Goal: Use online tool/utility: Utilize a website feature to perform a specific function

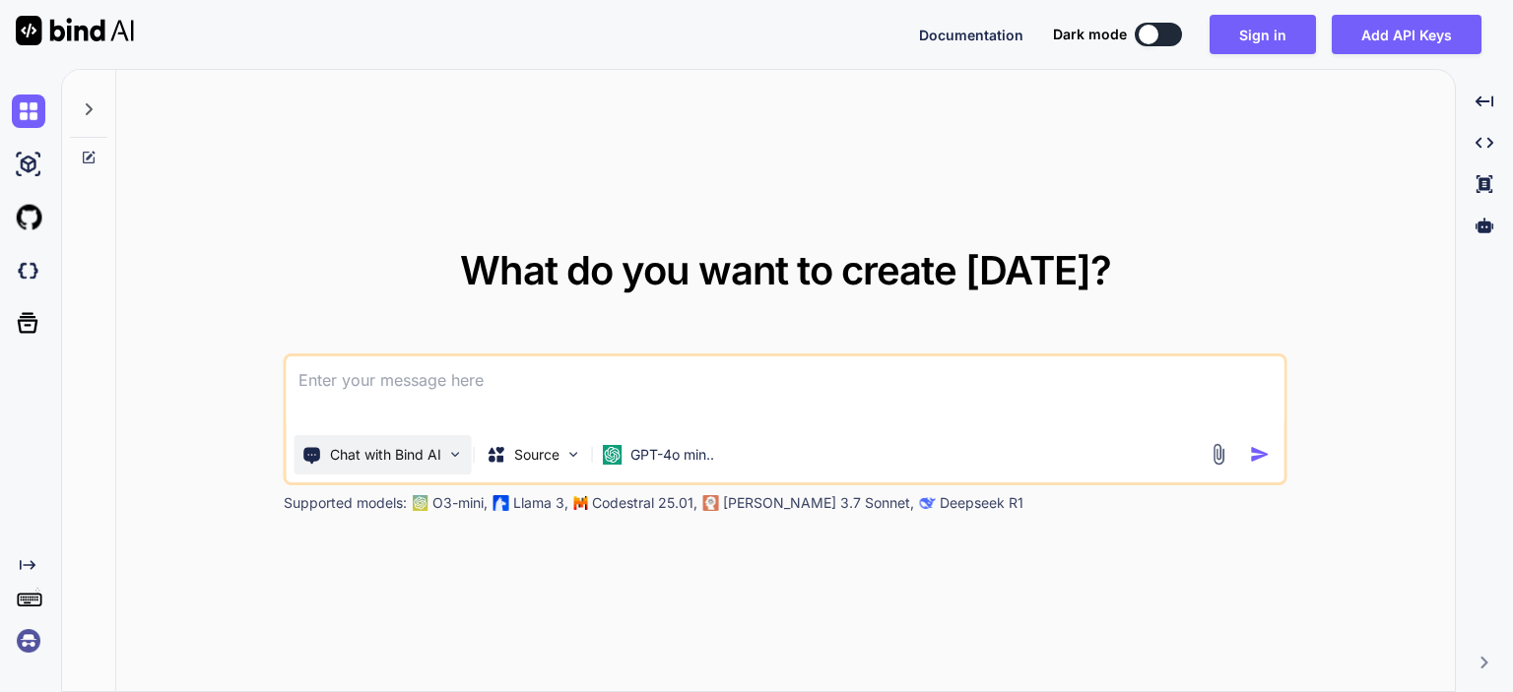
click at [444, 452] on div "Chat with Bind AI" at bounding box center [382, 454] width 177 height 39
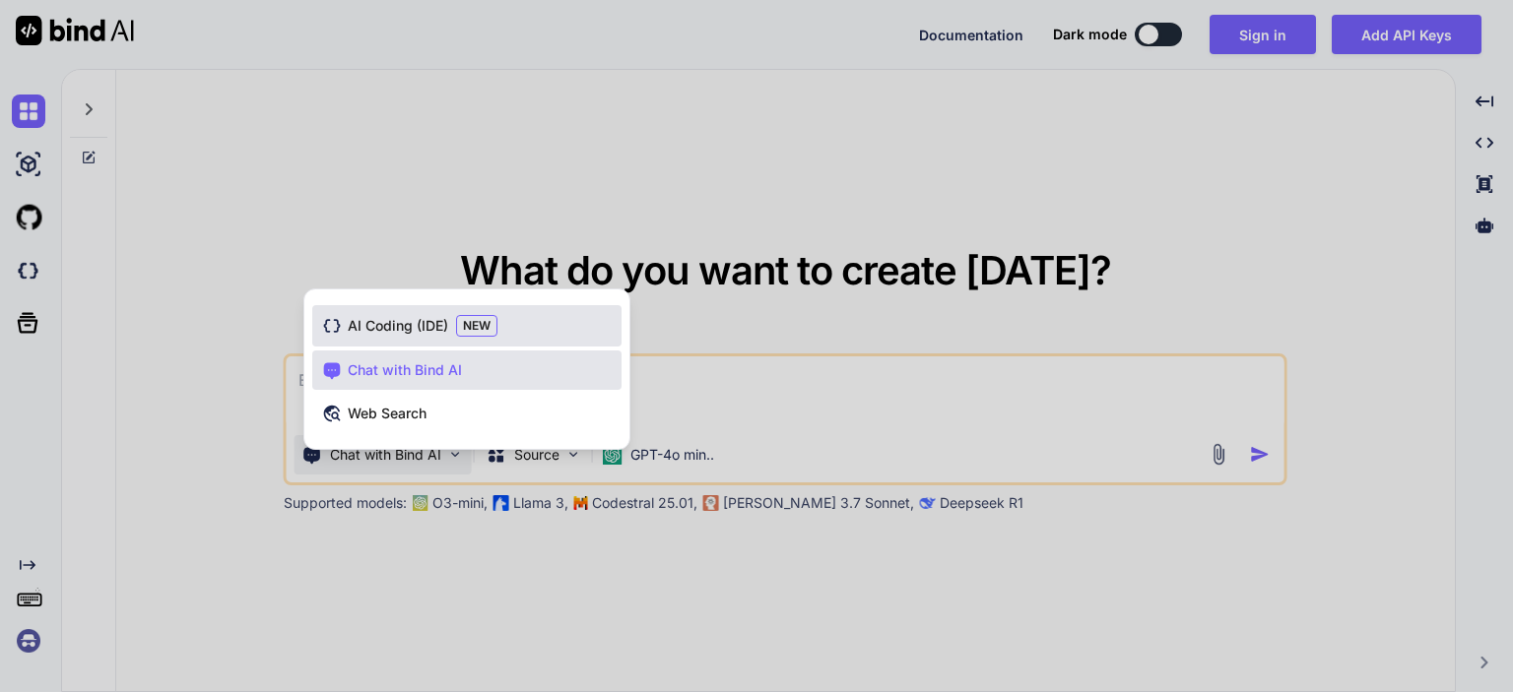
click at [411, 334] on span "AI Coding (IDE)" at bounding box center [398, 326] width 100 height 20
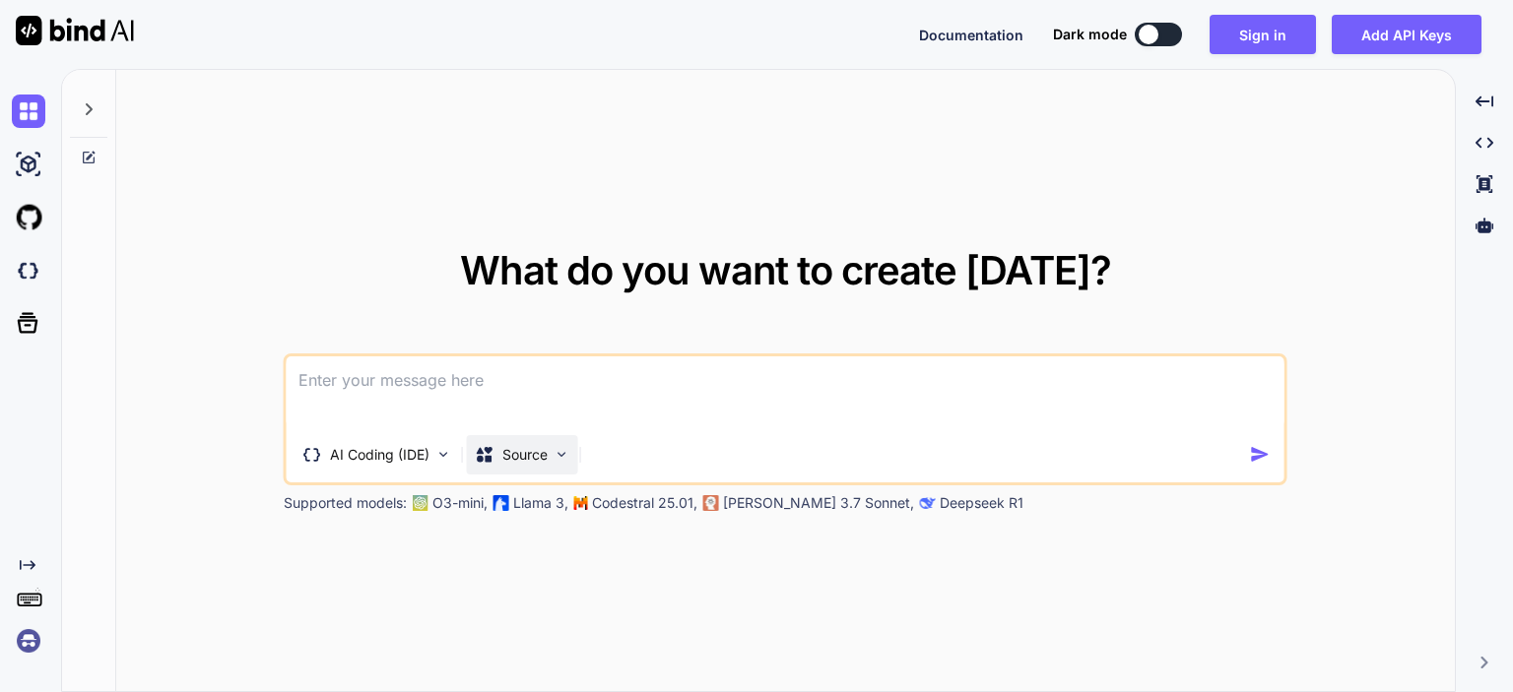
click at [508, 464] on p "Source" at bounding box center [524, 455] width 45 height 20
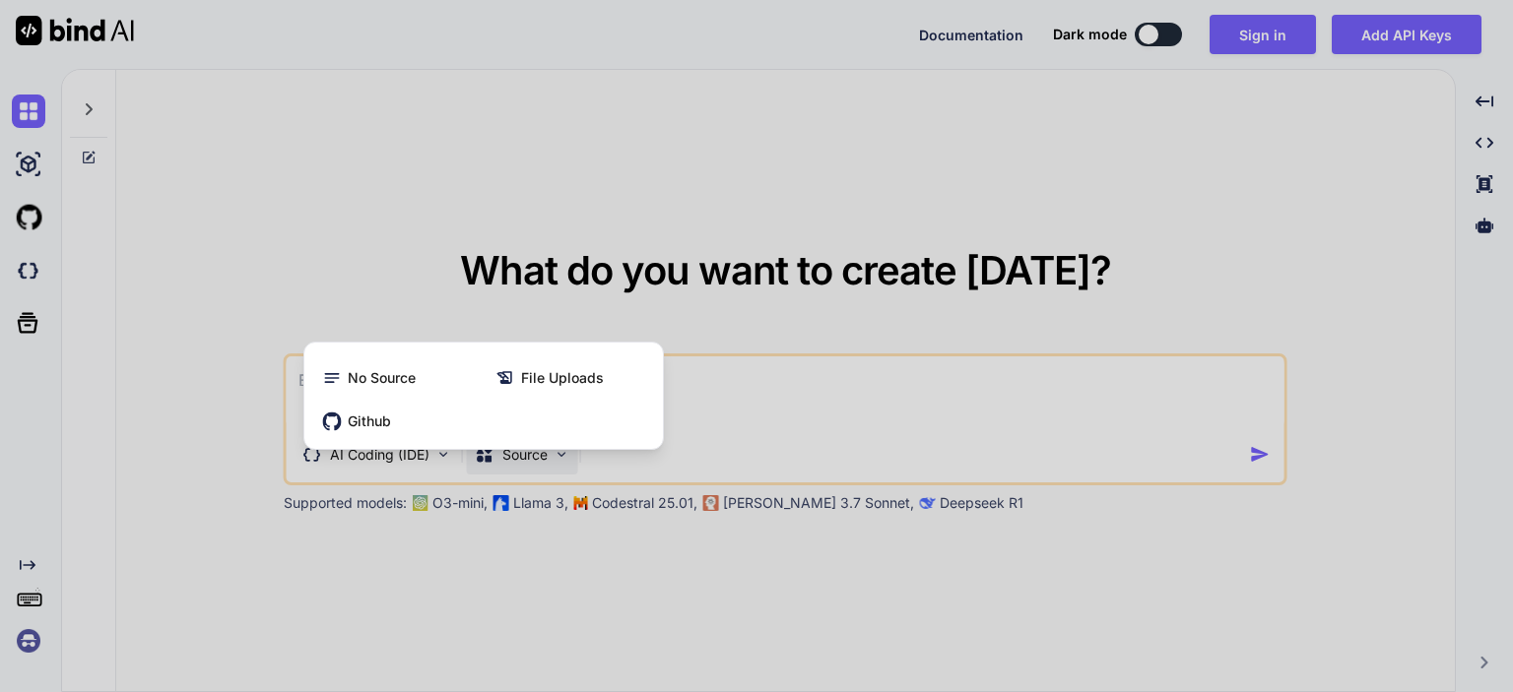
click at [856, 216] on div at bounding box center [756, 346] width 1513 height 692
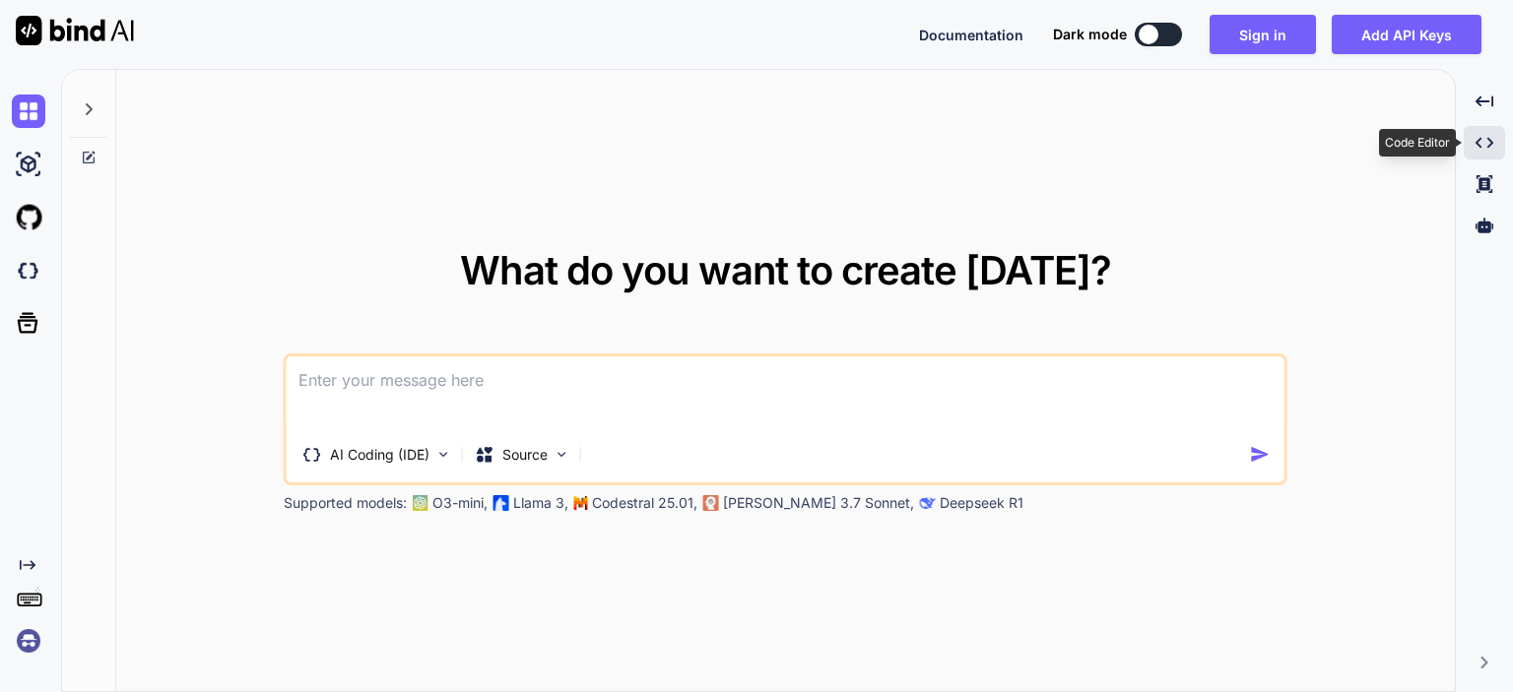
click at [1480, 153] on div "Created with Pixso." at bounding box center [1483, 142] width 41 height 33
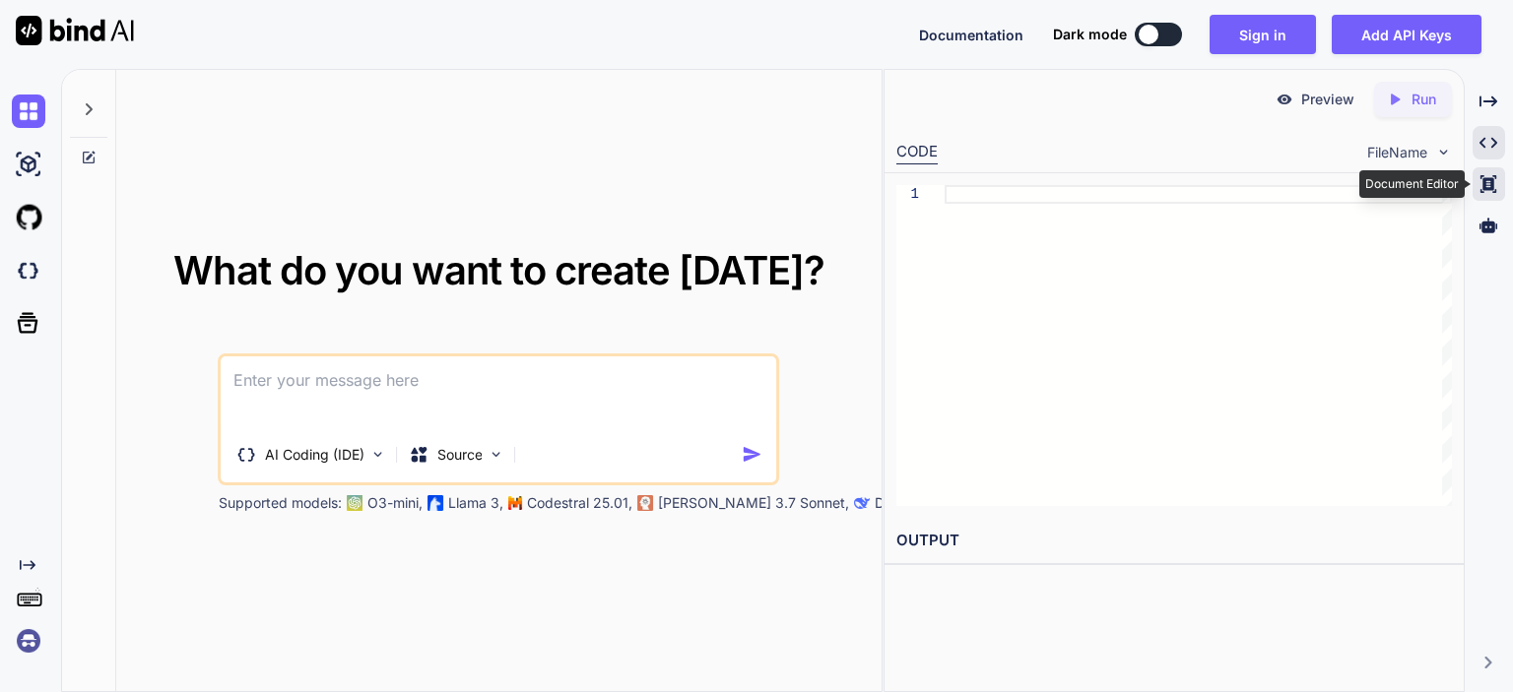
click at [1494, 186] on icon "Created with Pixso." at bounding box center [1488, 184] width 18 height 18
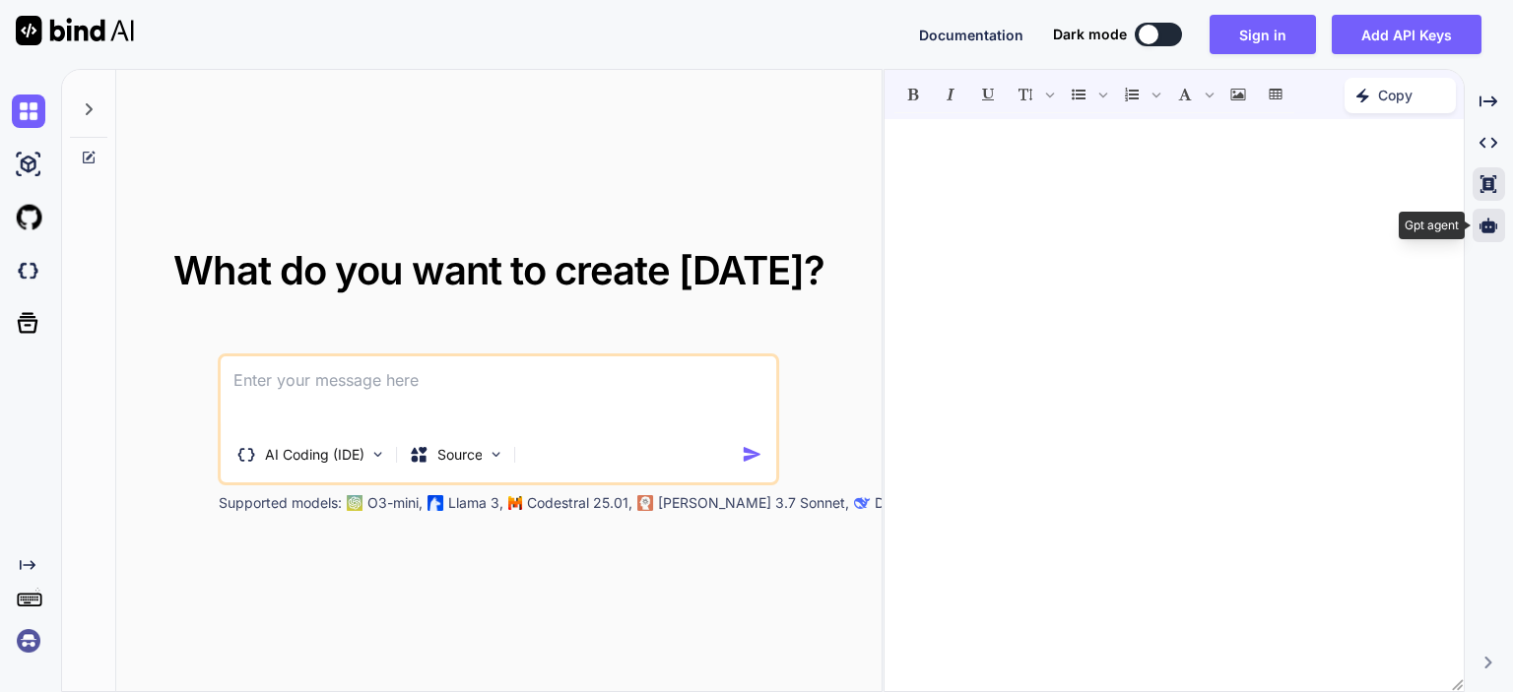
click at [1493, 218] on icon at bounding box center [1488, 226] width 18 height 18
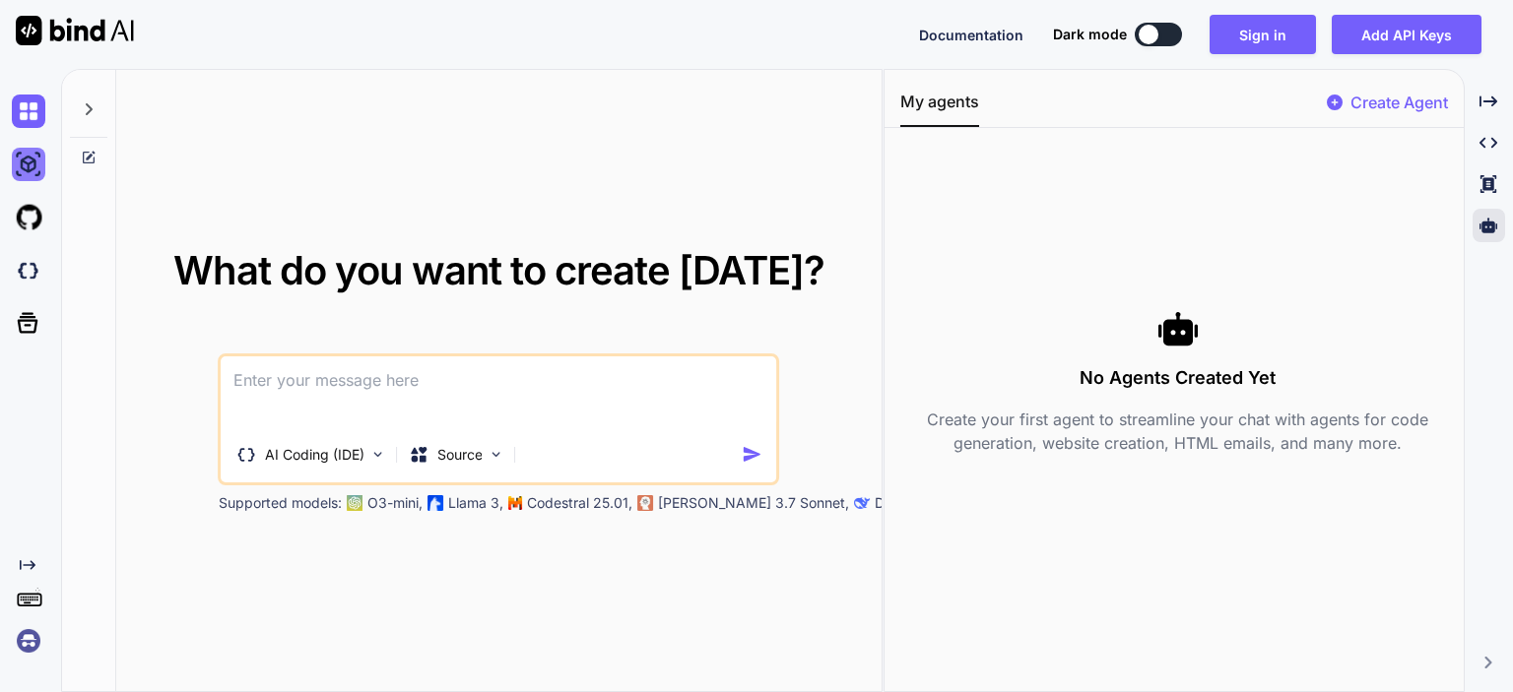
click at [39, 162] on img at bounding box center [28, 164] width 33 height 33
click at [87, 156] on icon at bounding box center [89, 158] width 16 height 16
click at [86, 105] on icon at bounding box center [89, 109] width 16 height 16
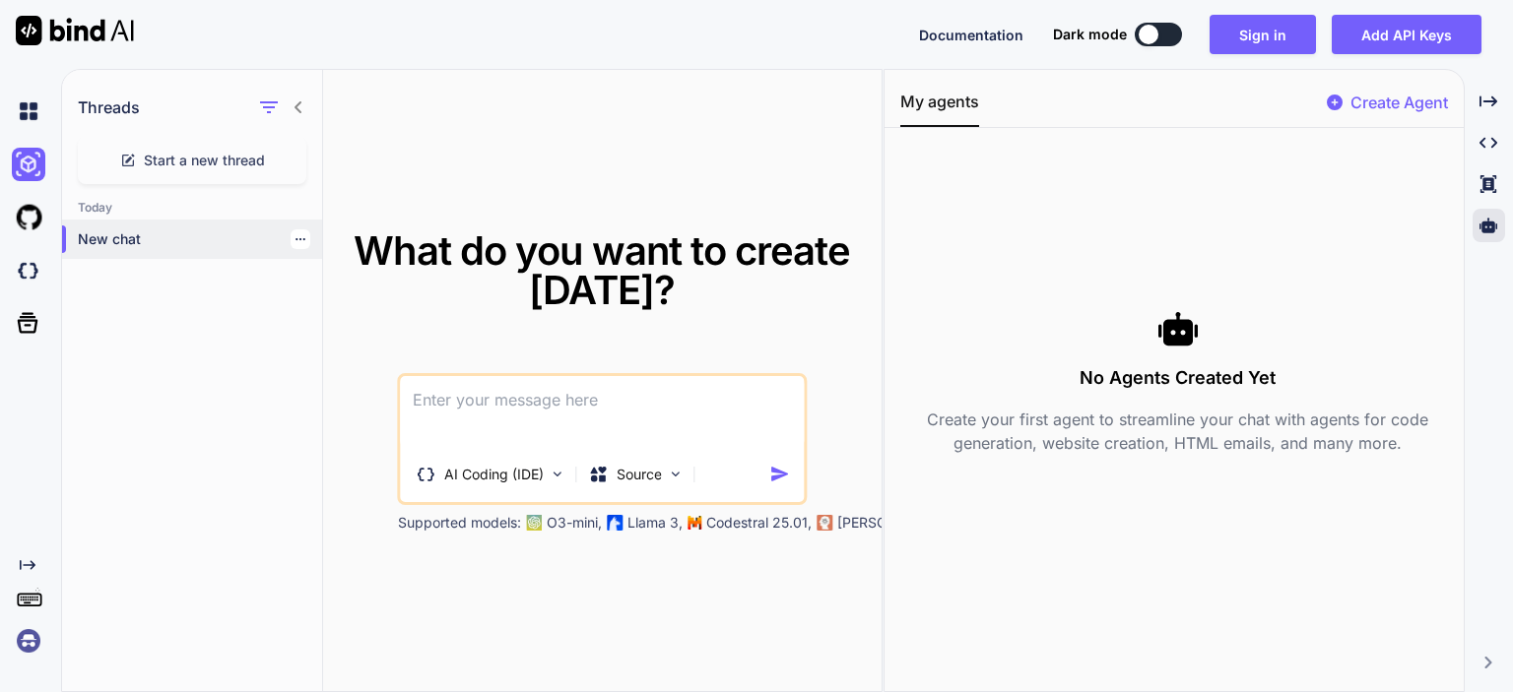
click at [264, 240] on p "New chat" at bounding box center [200, 239] width 244 height 20
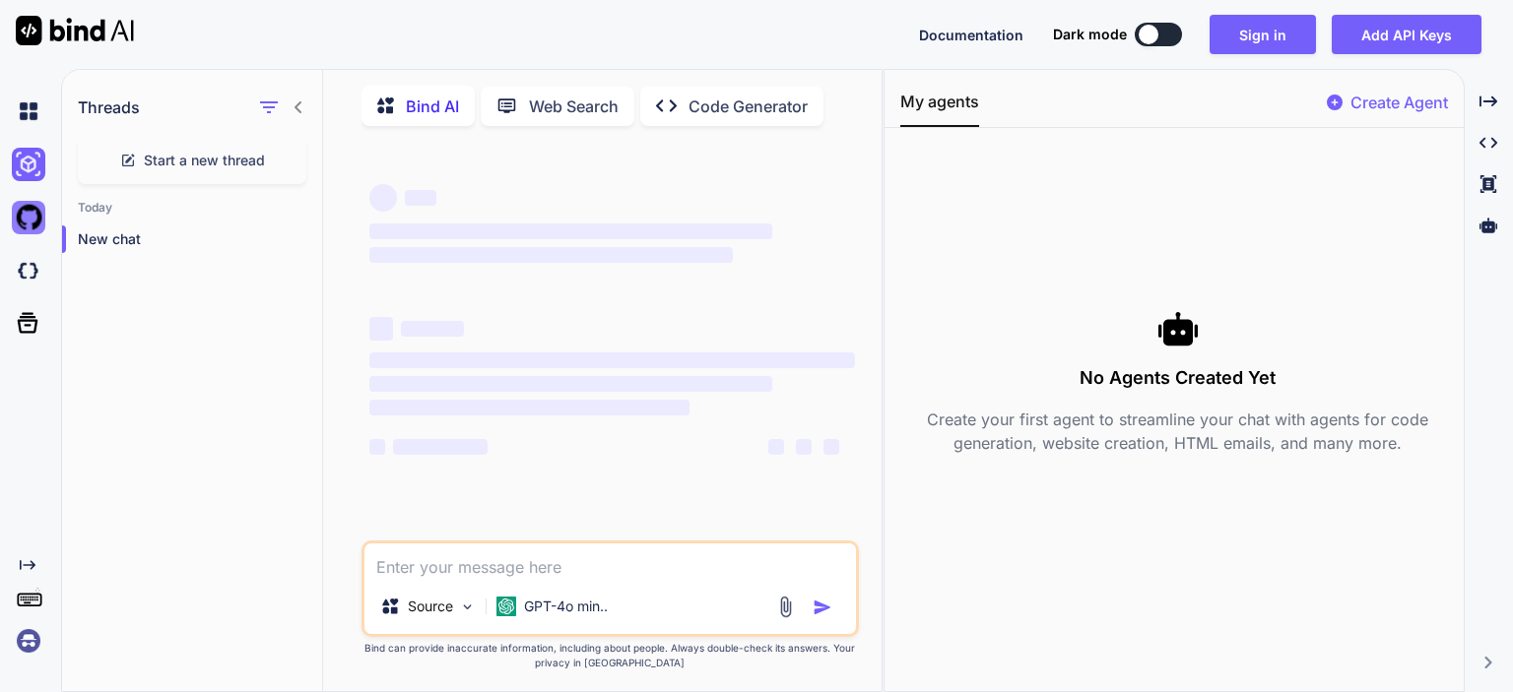
click at [29, 224] on img at bounding box center [28, 217] width 33 height 33
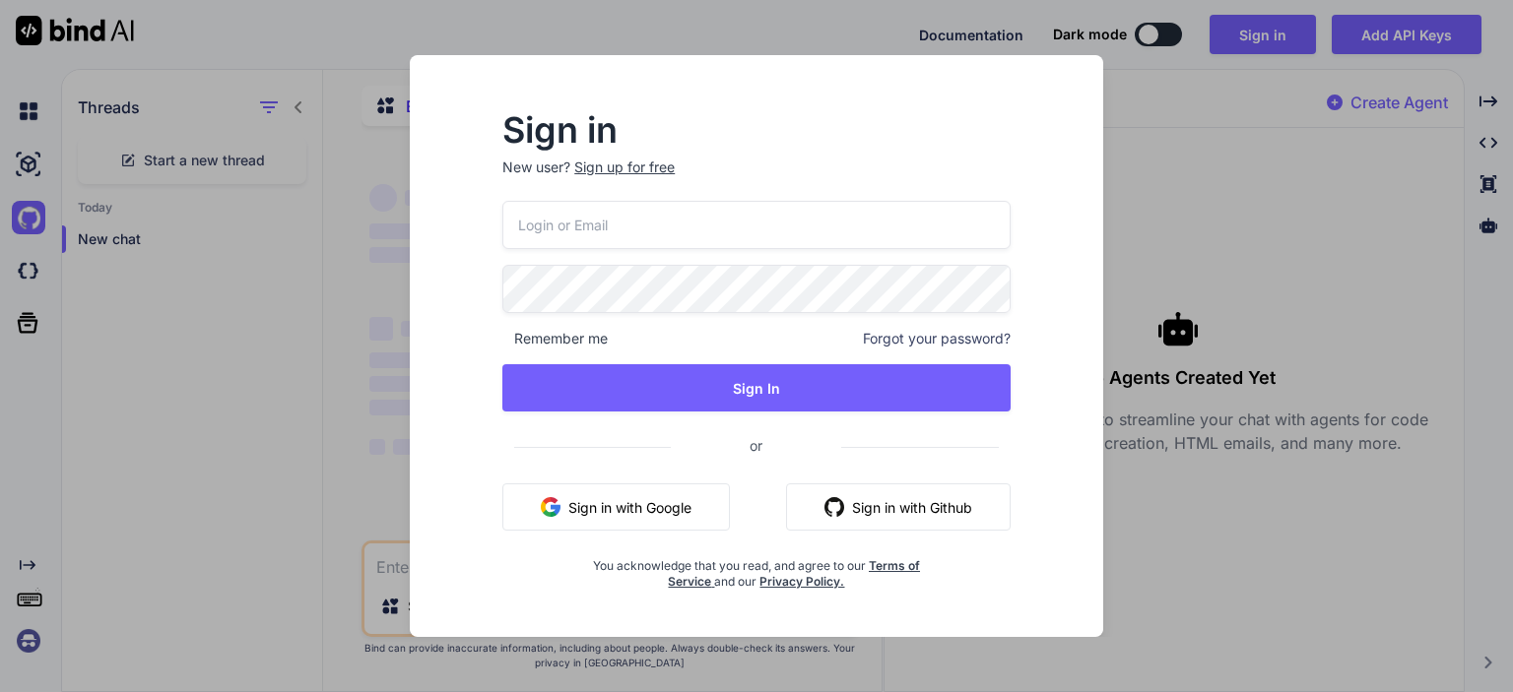
type textarea "x"
click at [656, 499] on button "Sign in with Google" at bounding box center [615, 507] width 227 height 47
click at [901, 503] on button "Sign in with Github" at bounding box center [898, 507] width 225 height 47
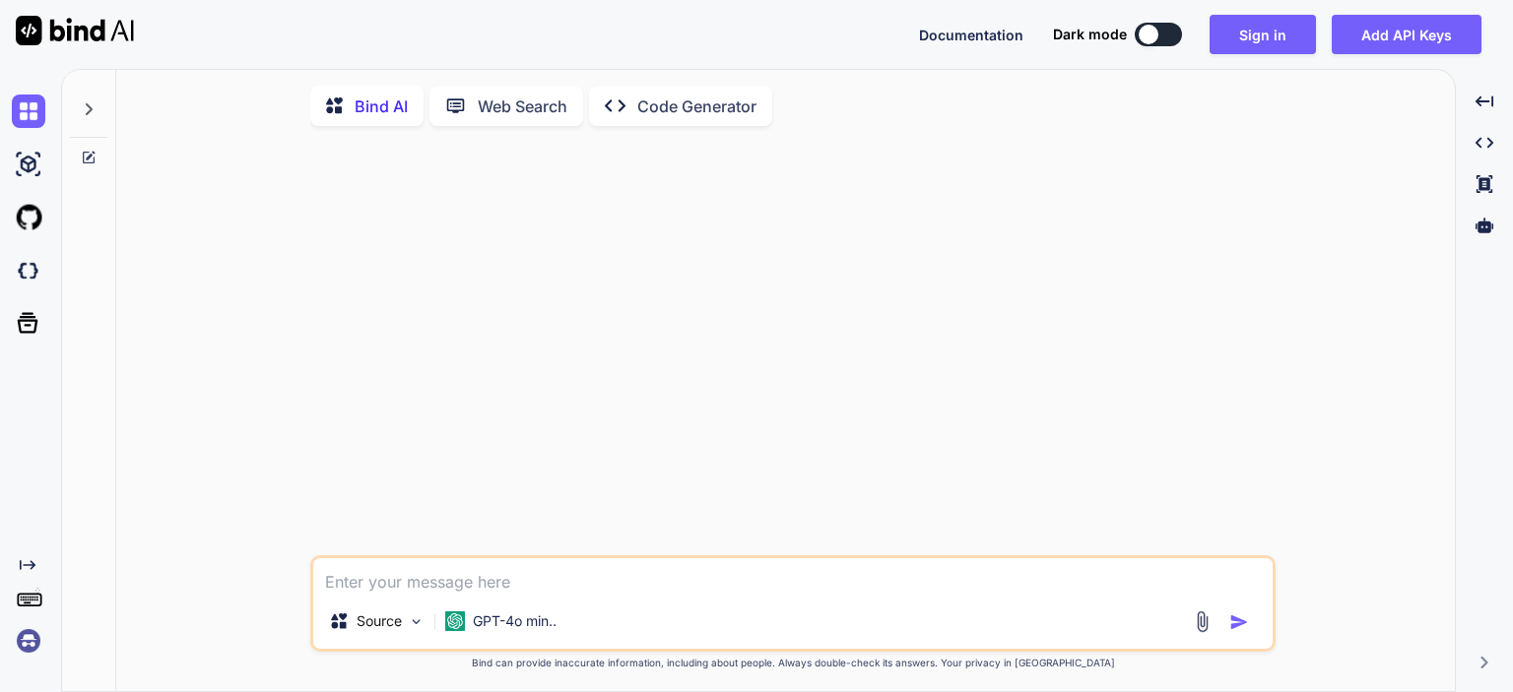
type textarea "x"
click at [485, 630] on p "GPT-4o min.." at bounding box center [515, 622] width 84 height 20
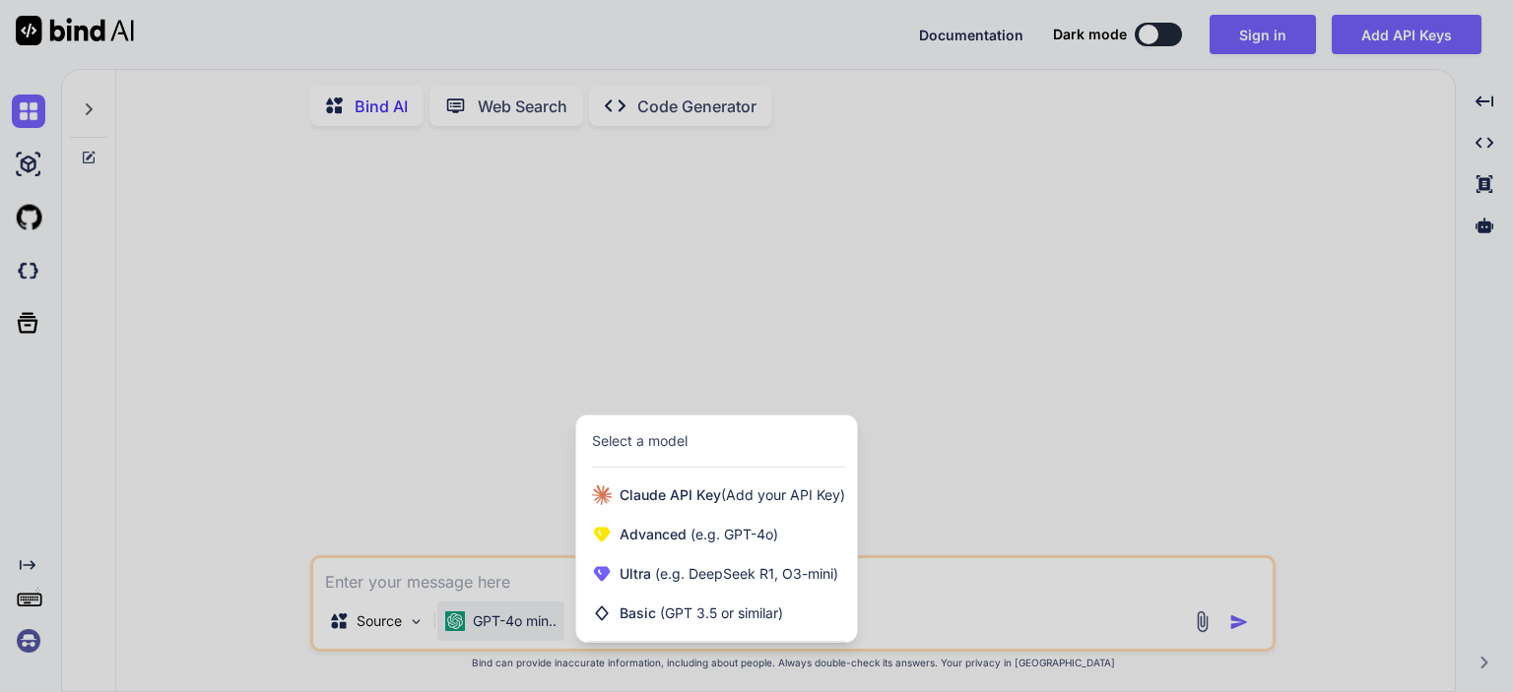
click at [569, 431] on div at bounding box center [756, 346] width 1513 height 692
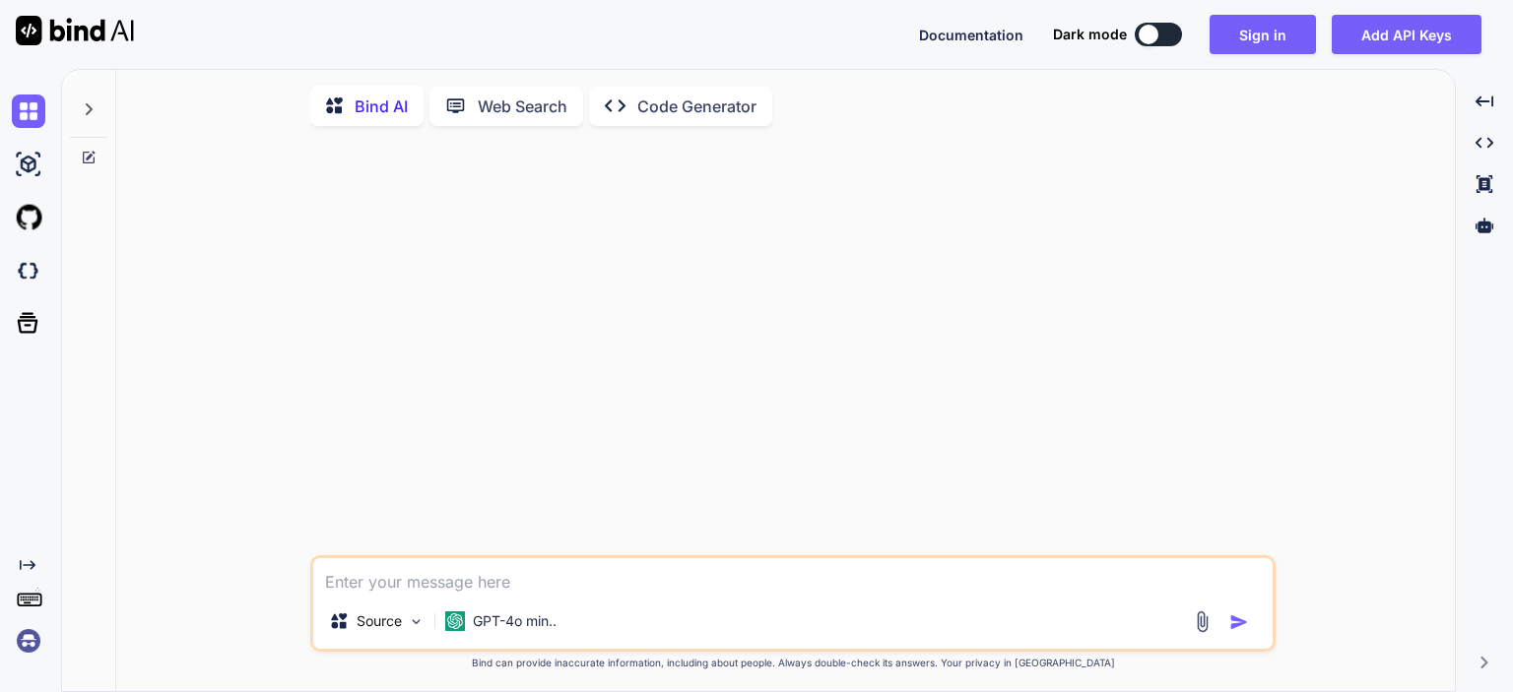
click at [509, 114] on p "Web Search" at bounding box center [523, 107] width 90 height 24
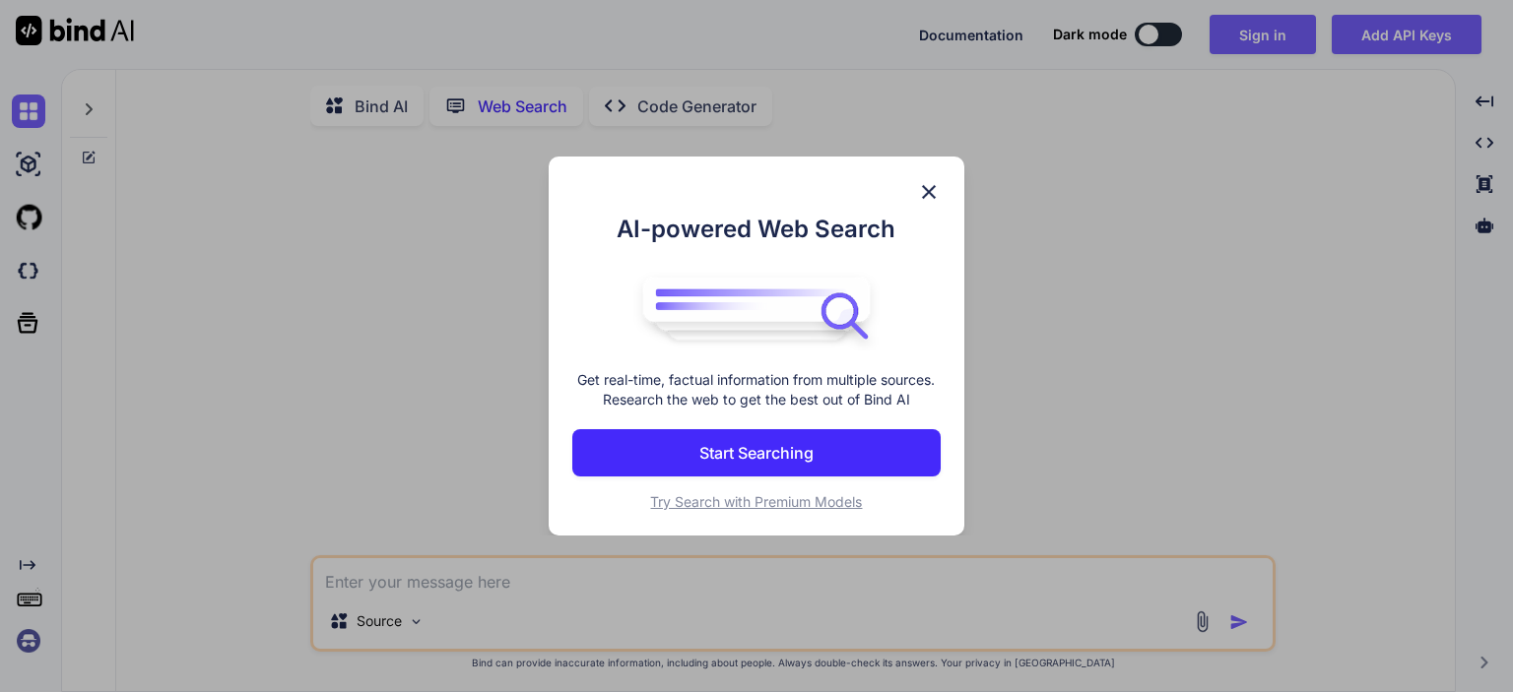
scroll to position [7, 0]
click at [787, 446] on p "Start Searching" at bounding box center [756, 453] width 114 height 24
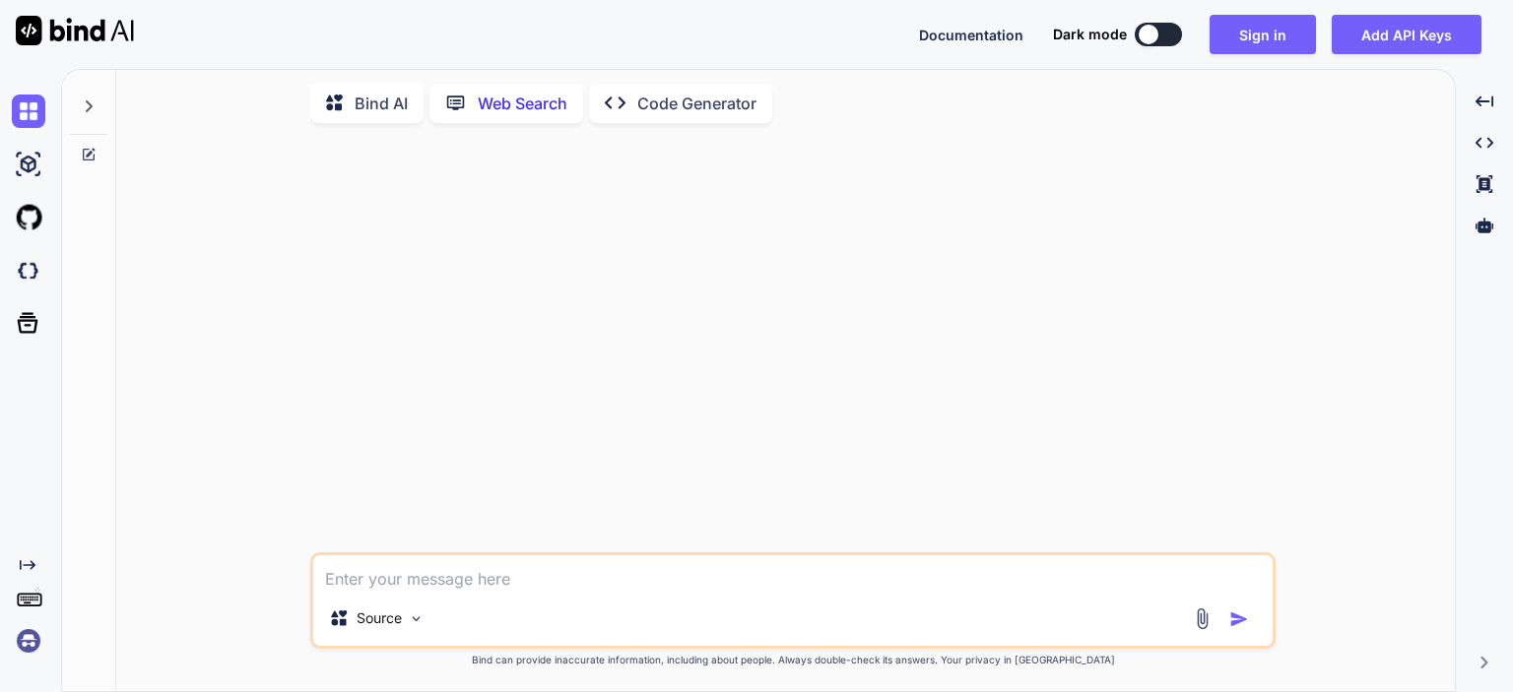
click at [701, 92] on p "Code Generator" at bounding box center [696, 104] width 119 height 24
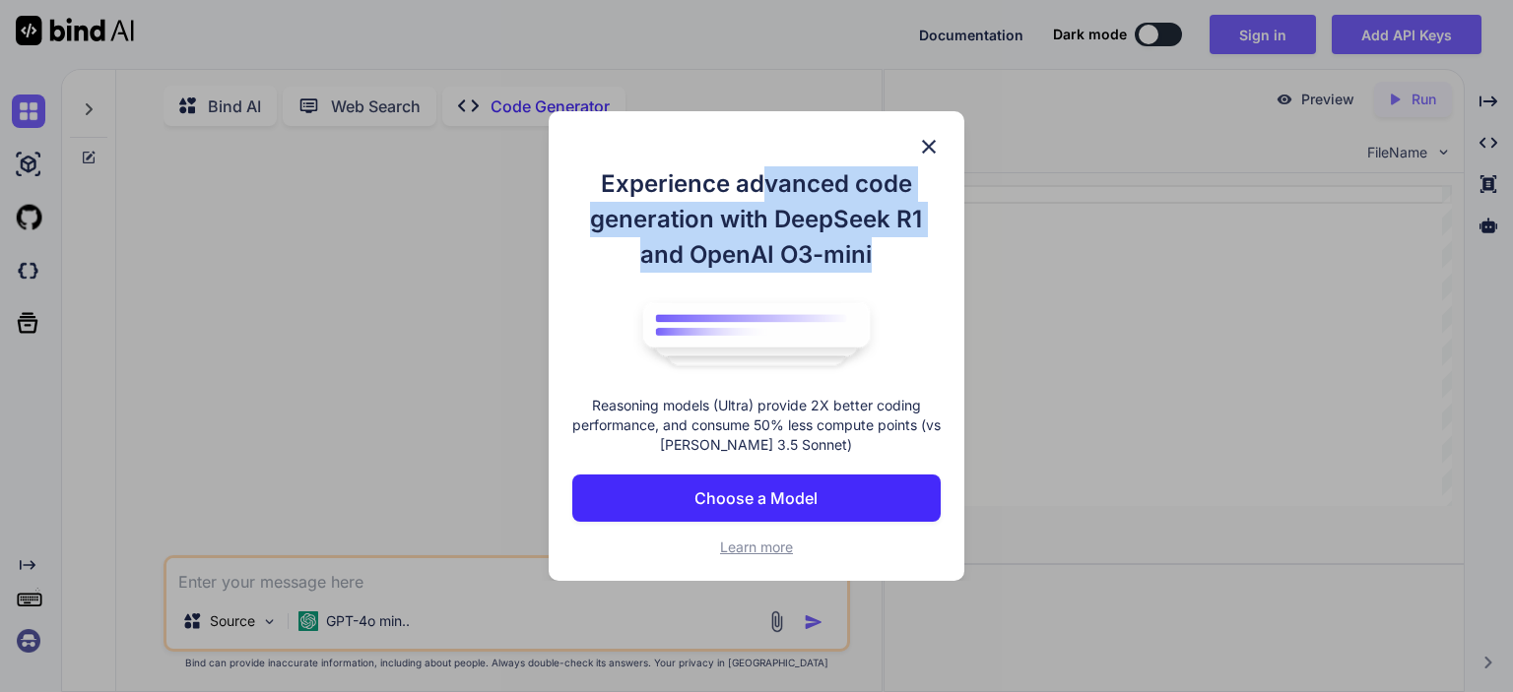
drag, startPoint x: 757, startPoint y: 180, endPoint x: 872, endPoint y: 249, distance: 133.4
click at [872, 249] on h1 "Experience advanced code generation with DeepSeek R1 and OpenAI O3-mini" at bounding box center [756, 219] width 368 height 106
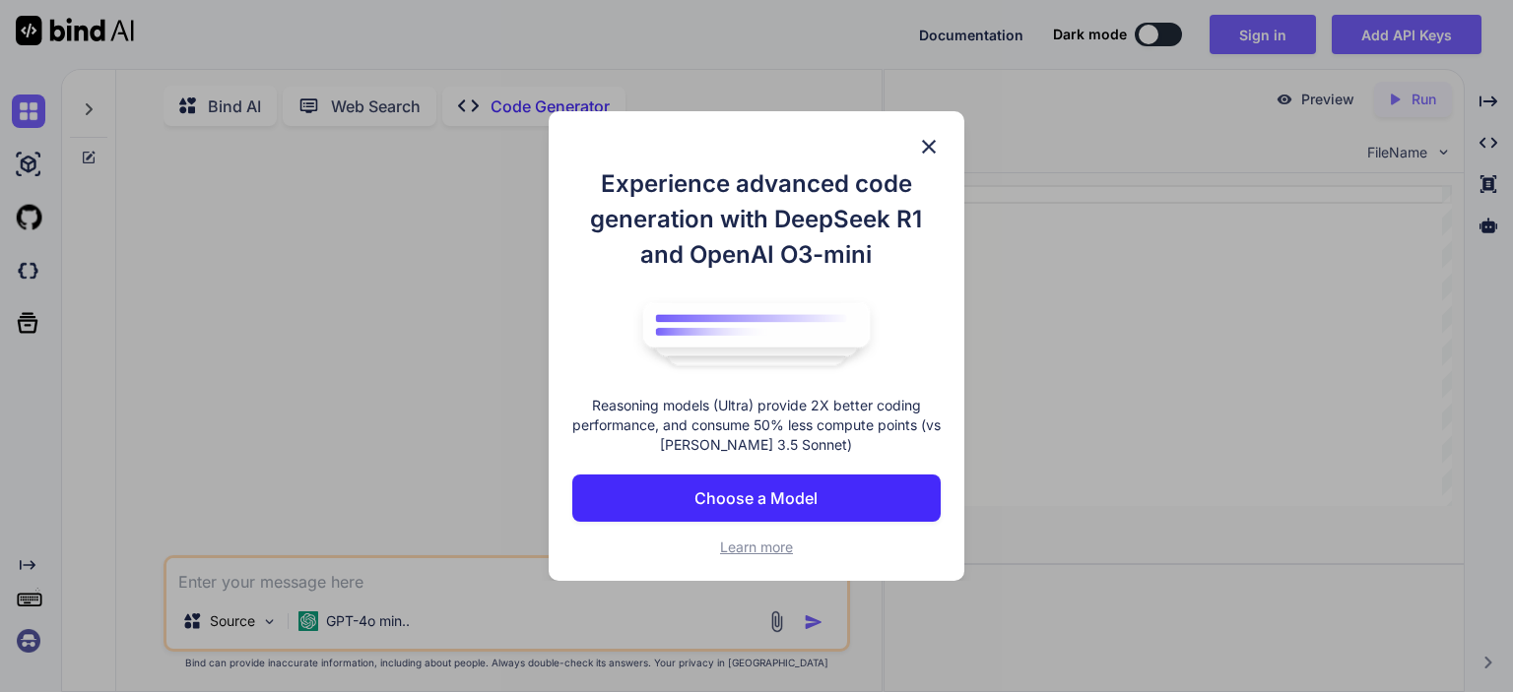
click at [846, 499] on button "Choose a Model" at bounding box center [756, 498] width 368 height 47
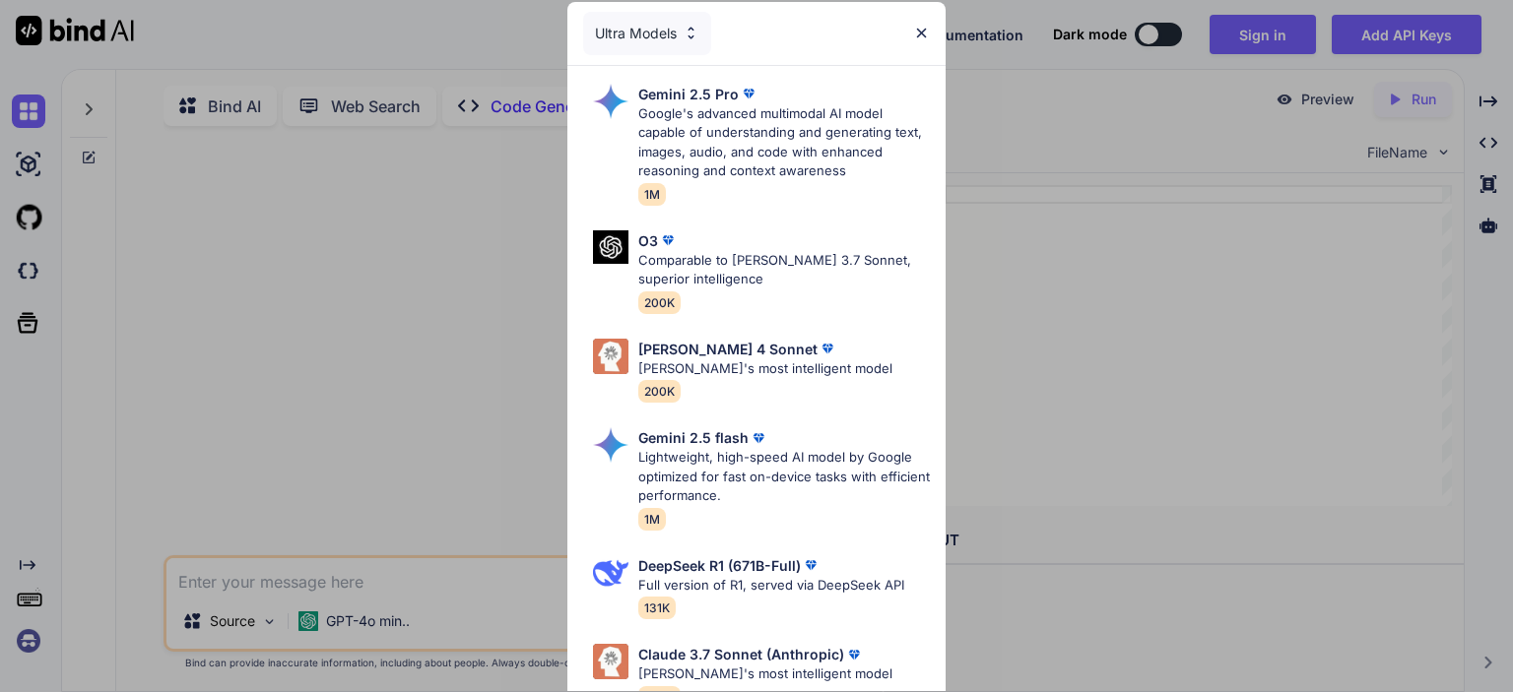
click at [652, 28] on div "Ultra Models" at bounding box center [647, 33] width 128 height 43
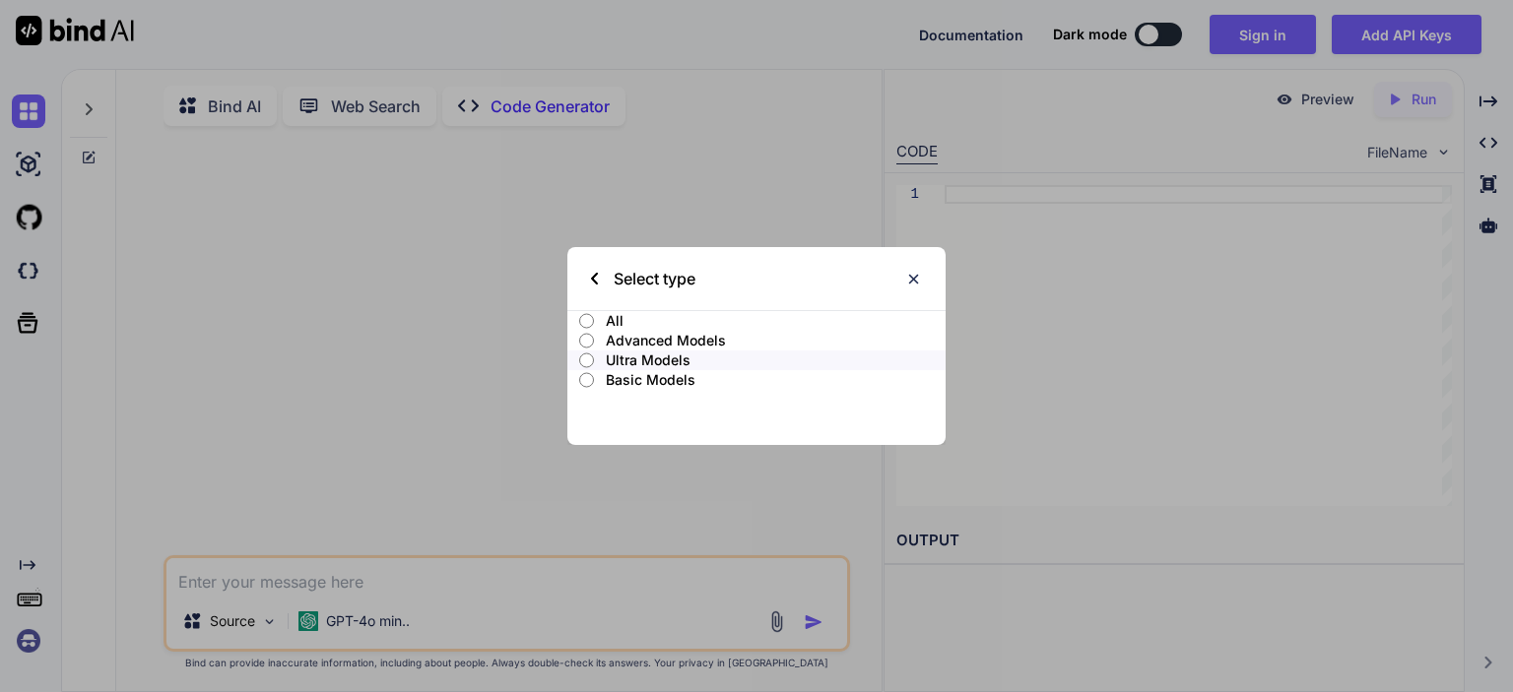
click at [693, 361] on p "Ultra Models" at bounding box center [776, 361] width 340 height 20
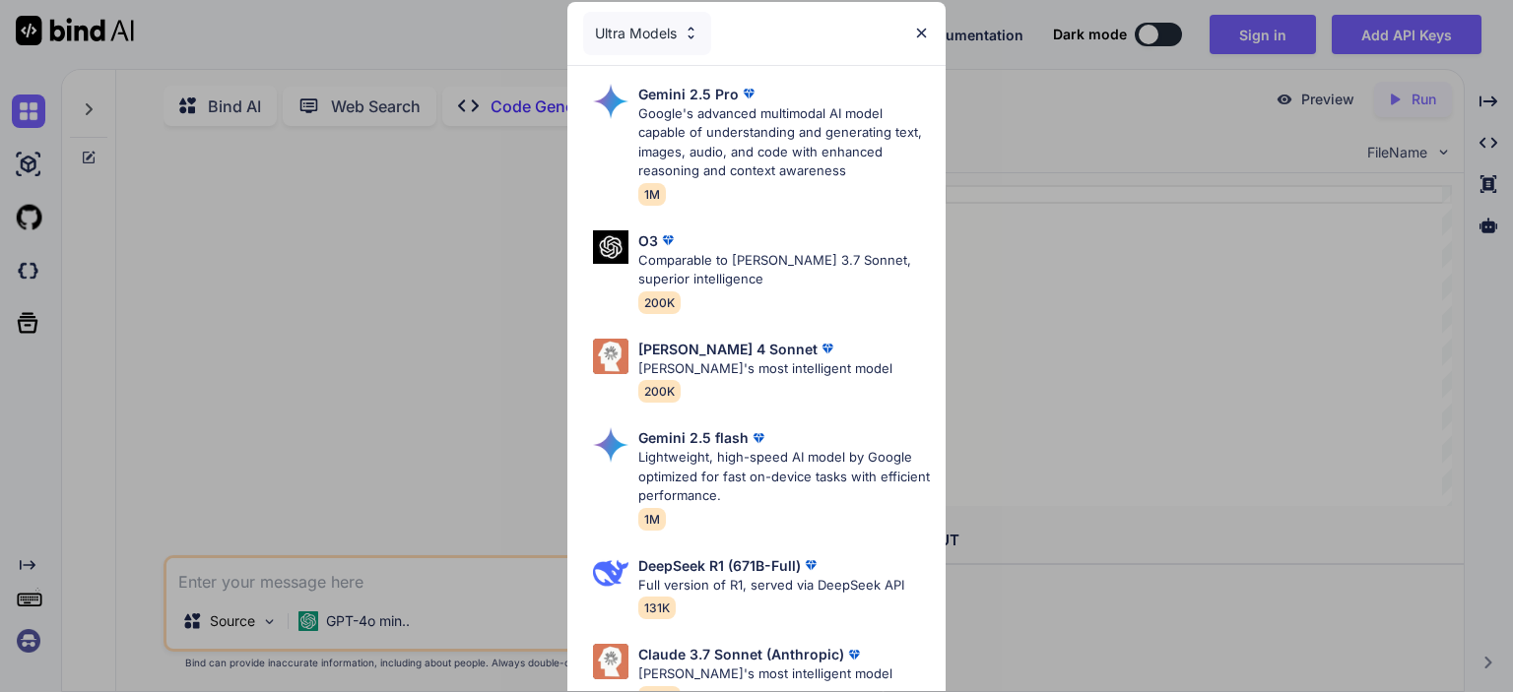
click at [631, 22] on div "Ultra Models" at bounding box center [647, 33] width 128 height 43
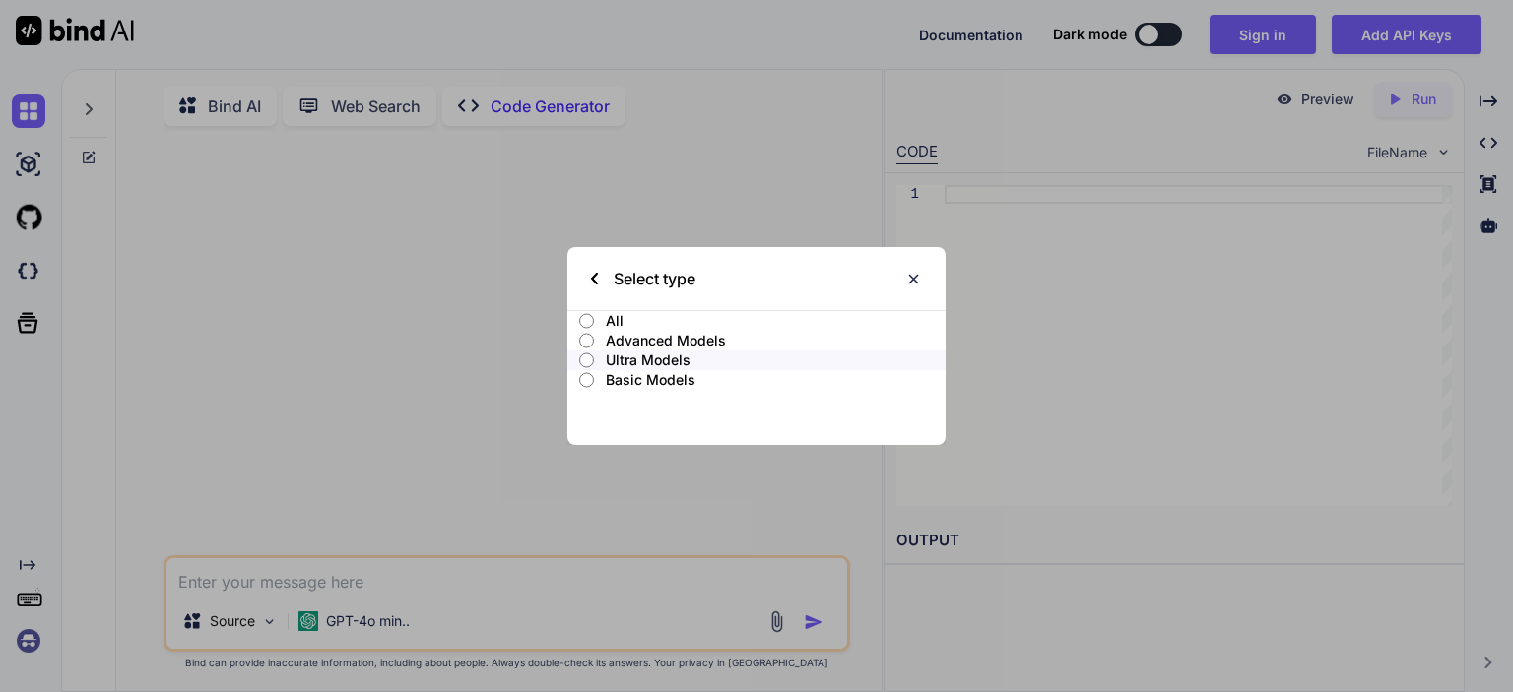
click at [634, 337] on p "Advanced Models" at bounding box center [776, 341] width 340 height 20
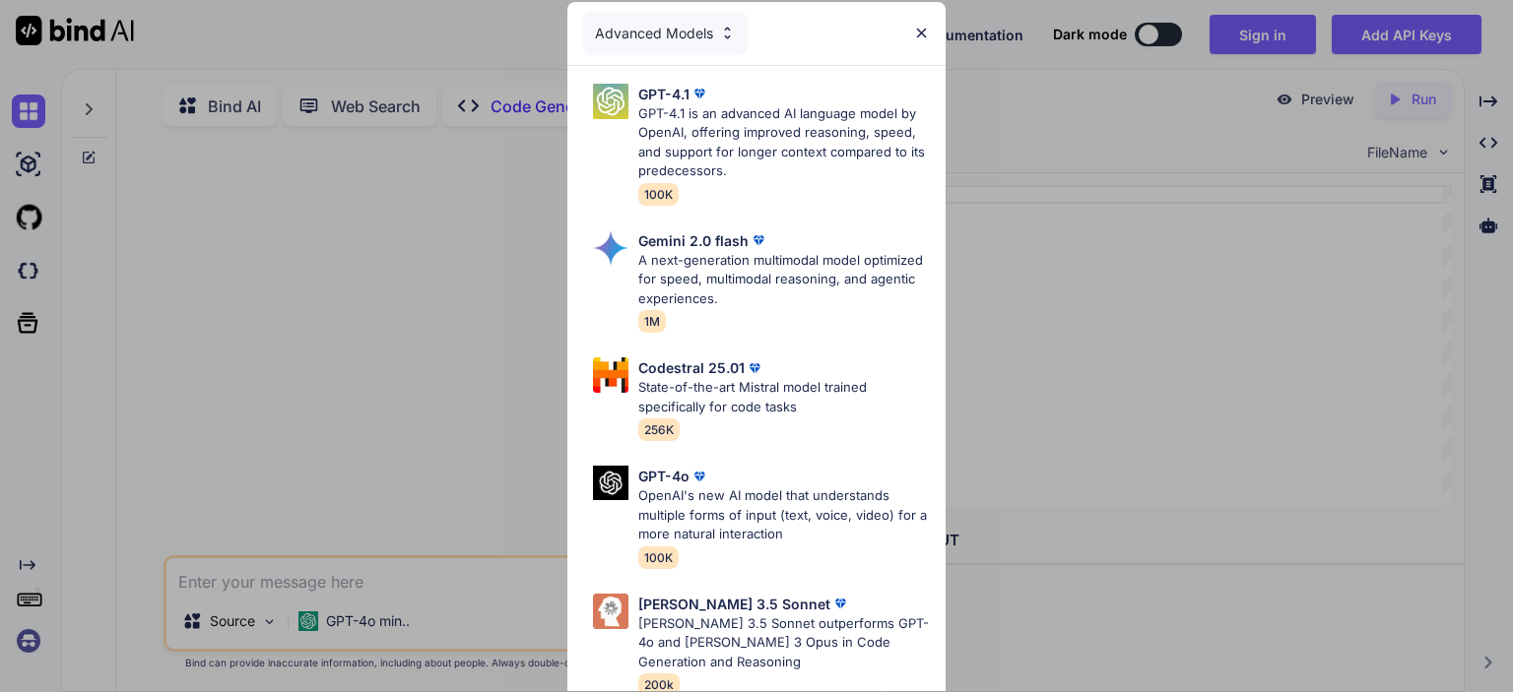
click at [697, 36] on div "Advanced Models" at bounding box center [665, 33] width 164 height 43
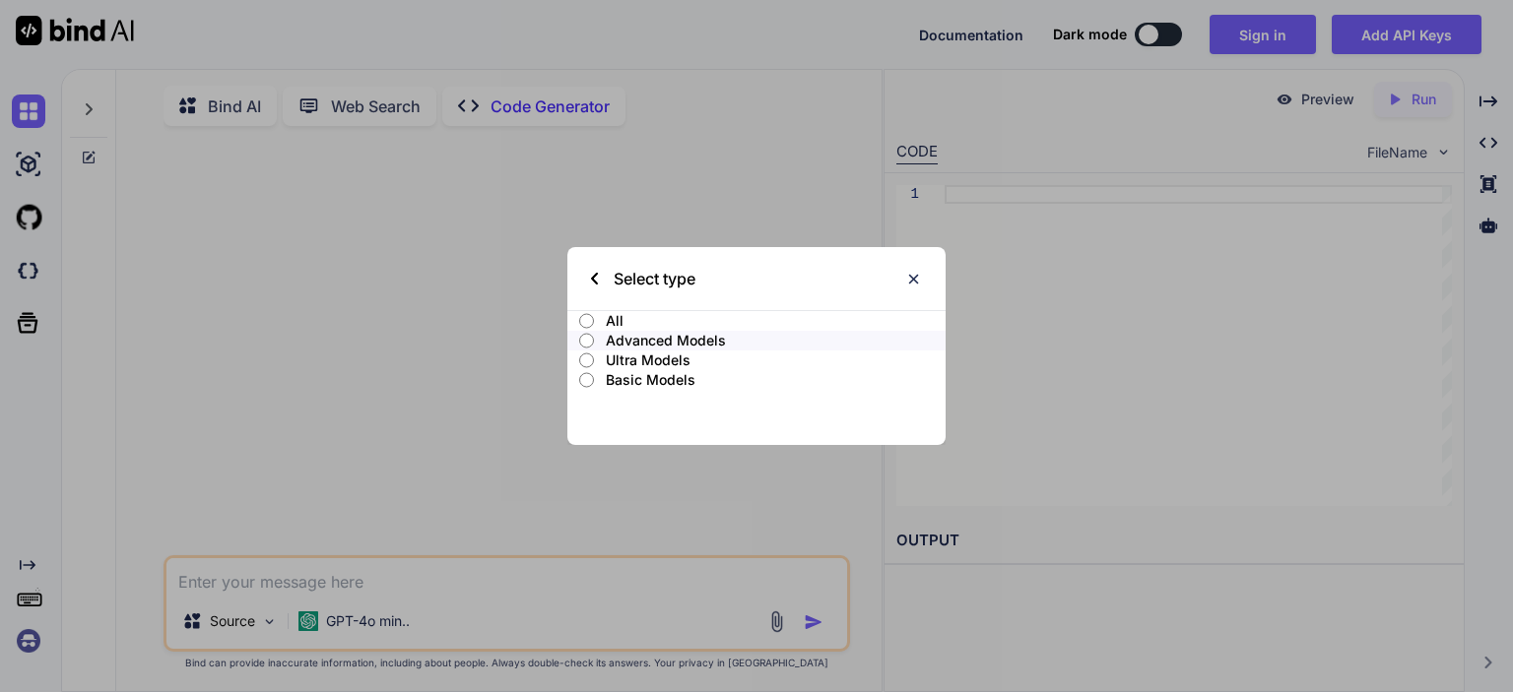
click at [678, 355] on p "Ultra Models" at bounding box center [776, 361] width 340 height 20
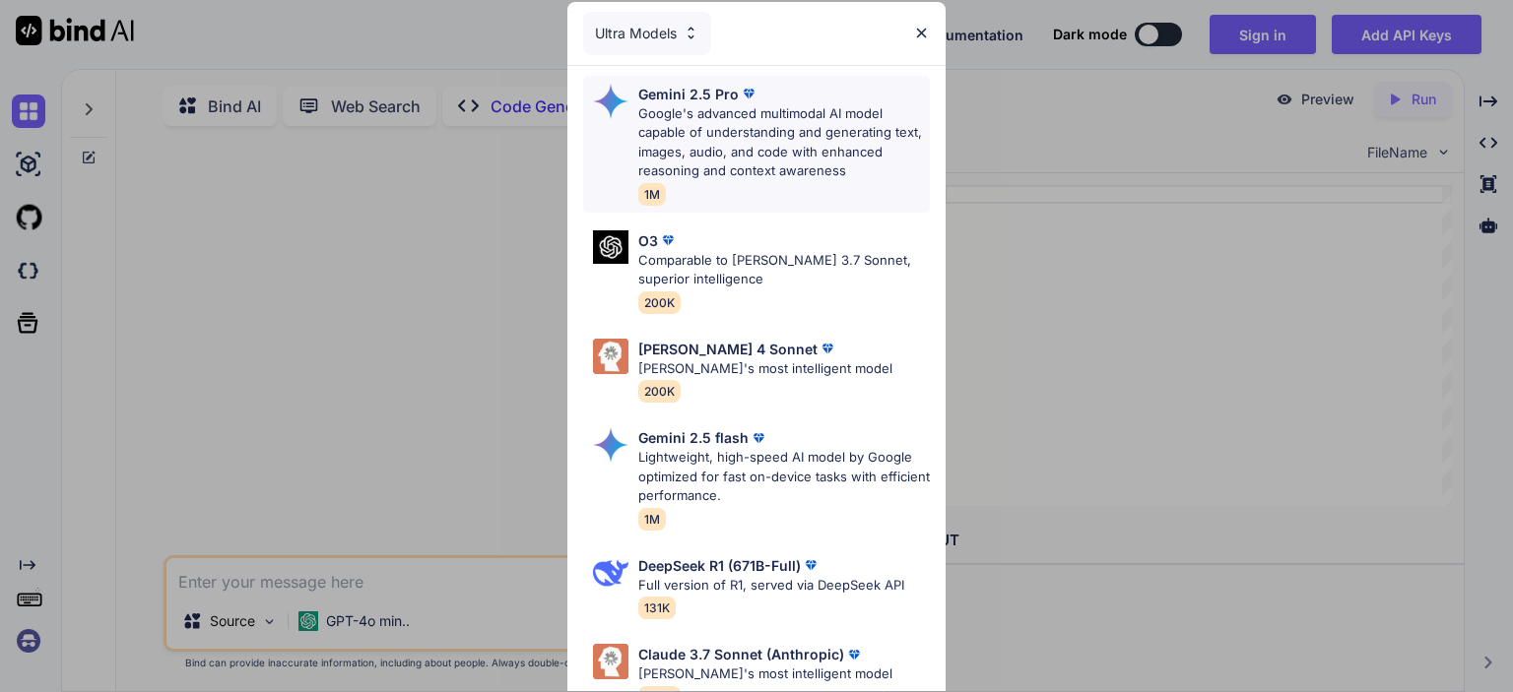
click at [785, 186] on div "Gemini 2.5 Pro Google's advanced multimodal AI model capable of understanding a…" at bounding box center [783, 144] width 291 height 121
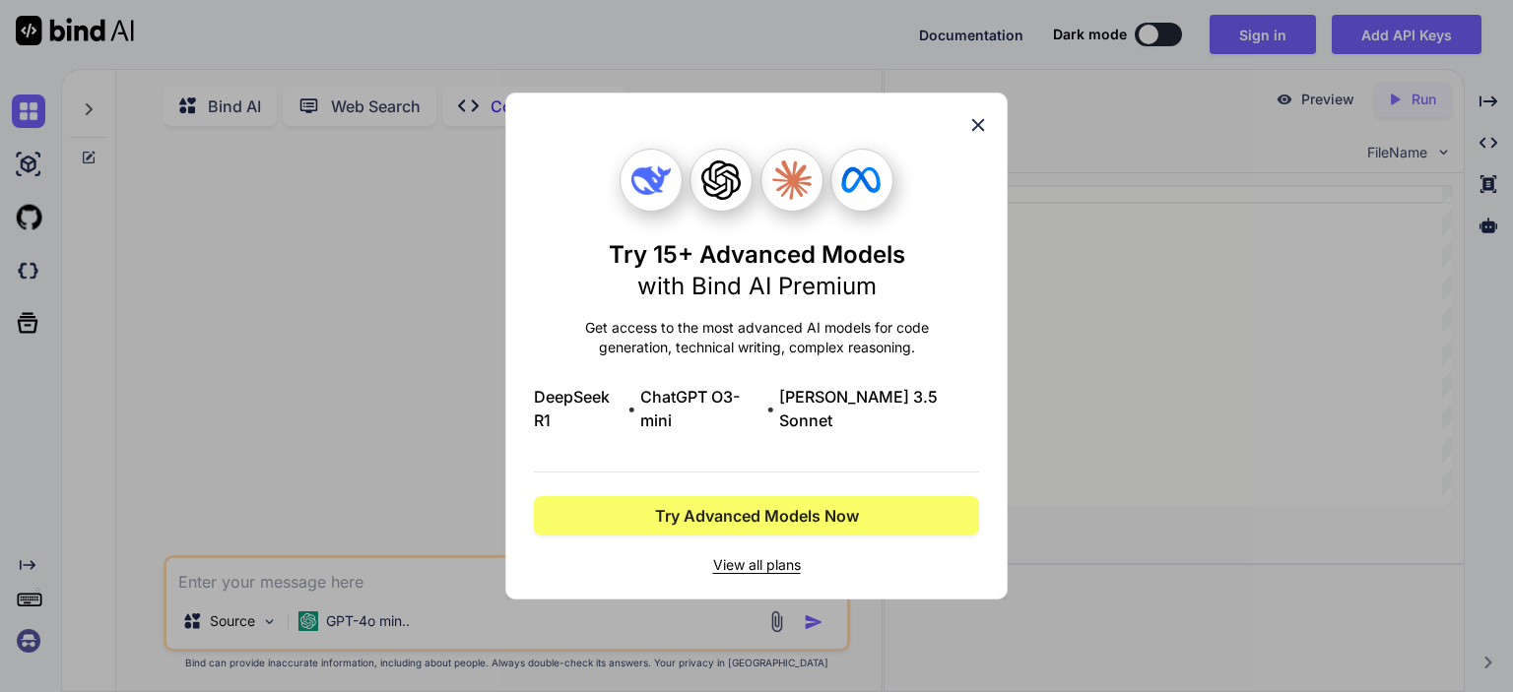
click at [985, 131] on icon at bounding box center [978, 125] width 22 height 22
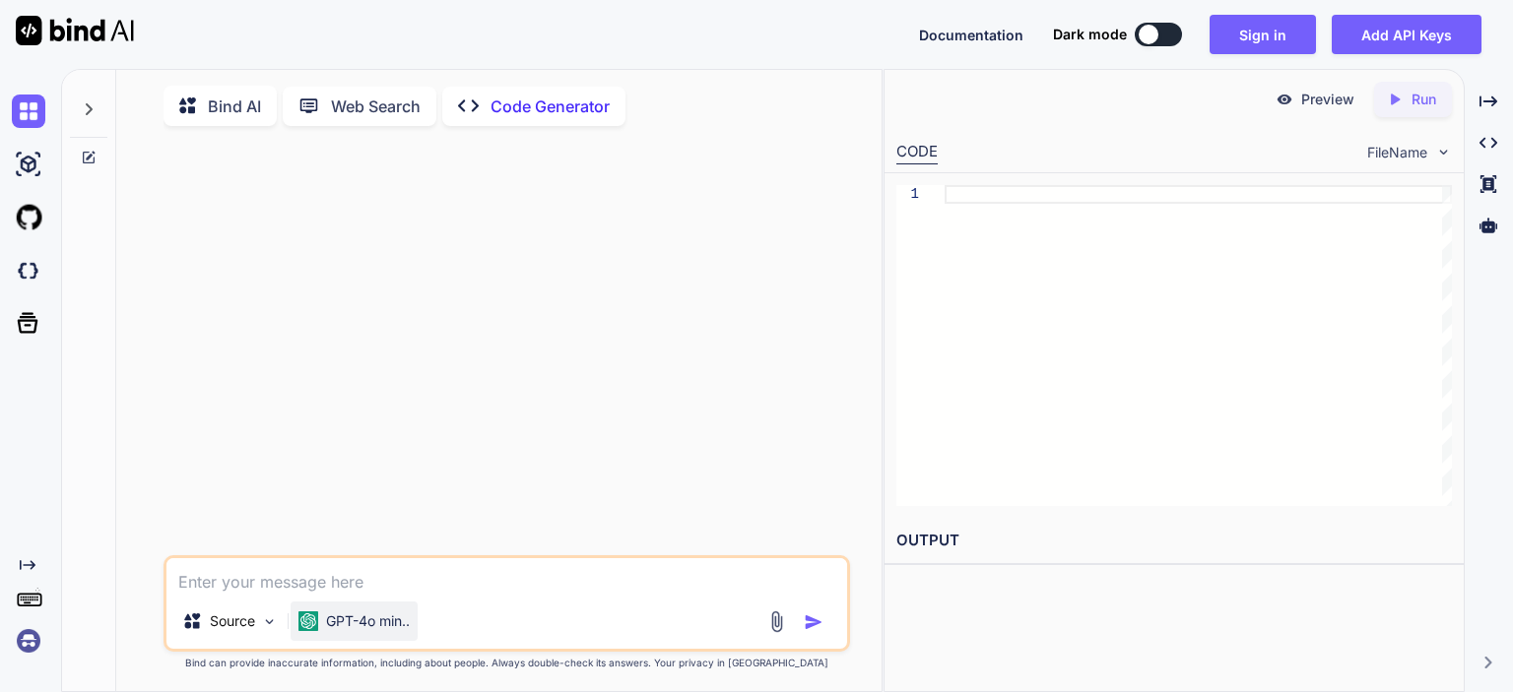
click at [362, 617] on p "GPT-4o min.." at bounding box center [368, 622] width 84 height 20
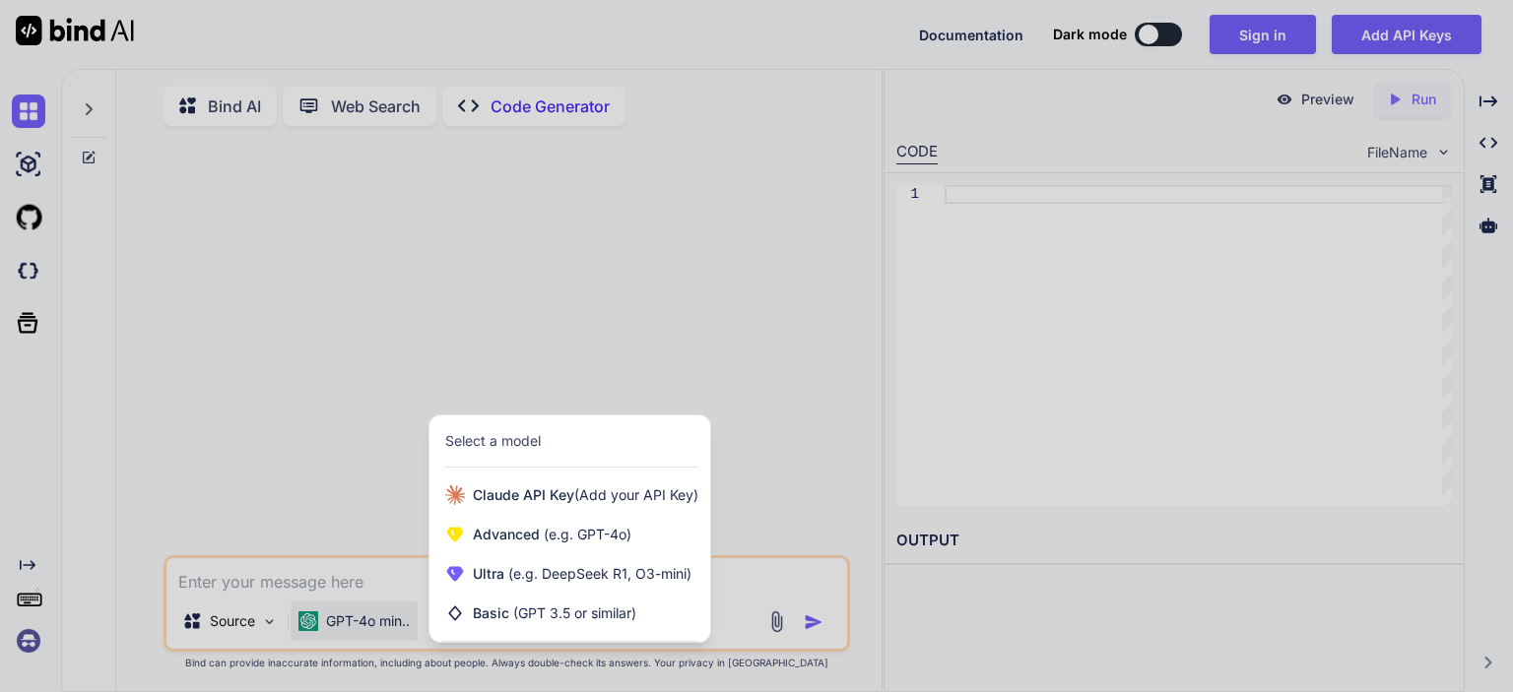
click at [489, 446] on div "Select a model" at bounding box center [493, 441] width 96 height 20
click at [562, 326] on div at bounding box center [756, 346] width 1513 height 692
type textarea "x"
